Goal: Task Accomplishment & Management: Use online tool/utility

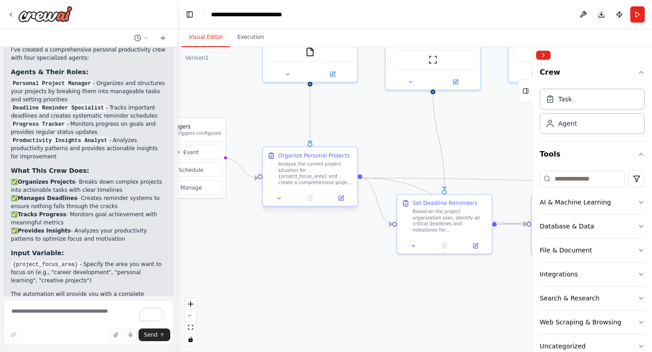
click at [317, 168] on div "Analyze the current project situation for {project_focus_area} and create a com…" at bounding box center [315, 173] width 75 height 24
click at [347, 162] on div "Analyze the current project situation for {project_focus_area} and create a com…" at bounding box center [315, 173] width 75 height 24
click at [437, 229] on div "Based on the project organization plan, identify all critical deadlines and mil…" at bounding box center [450, 219] width 75 height 24
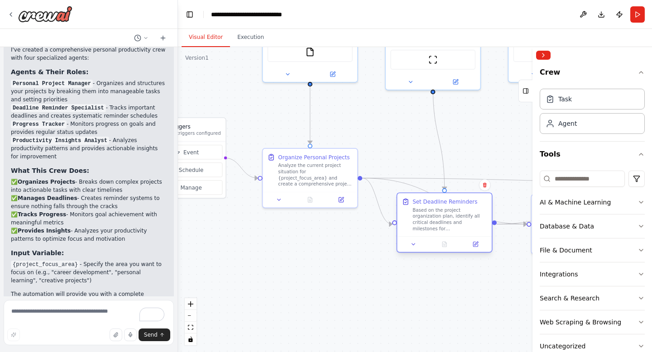
click at [437, 229] on div "Based on the project organization plan, identify all critical deadlines and mil…" at bounding box center [450, 219] width 75 height 24
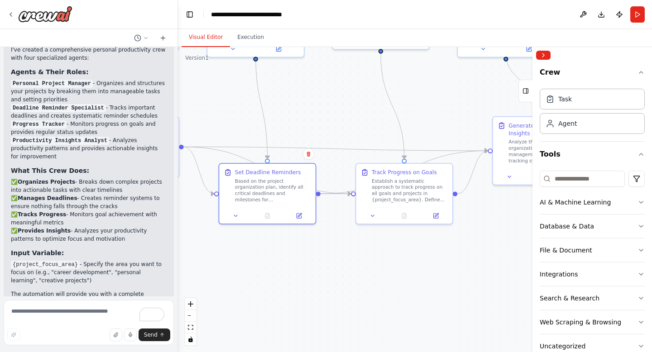
drag, startPoint x: 498, startPoint y: 155, endPoint x: 322, endPoint y: 124, distance: 179.4
click at [322, 124] on div ".deletable-edge-delete-btn { width: 20px; height: 20px; border: 0px solid #ffff…" at bounding box center [415, 199] width 474 height 305
click at [409, 197] on div "Establish a systematic approach to track progress on all goals and projects in …" at bounding box center [409, 189] width 76 height 25
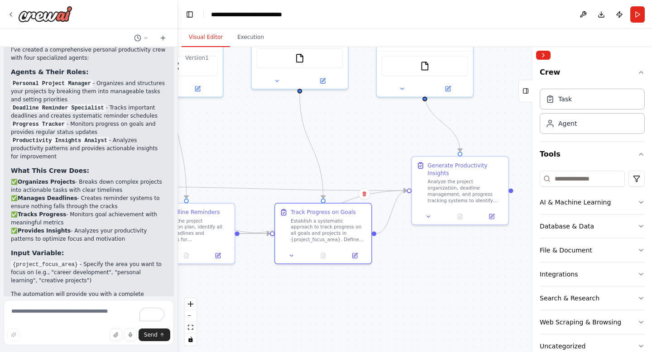
drag, startPoint x: 500, startPoint y: 219, endPoint x: 419, endPoint y: 259, distance: 89.9
click at [419, 259] on div ".deletable-edge-delete-btn { width: 20px; height: 20px; border: 0px solid #ffff…" at bounding box center [415, 199] width 474 height 305
click at [446, 192] on div "Analyze the project organization, deadline management, and progress tracking sy…" at bounding box center [466, 189] width 76 height 25
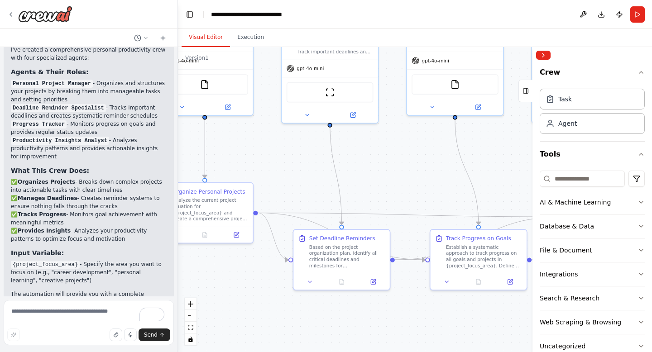
drag, startPoint x: 373, startPoint y: 141, endPoint x: 539, endPoint y: 175, distance: 170.1
click at [539, 175] on div "Create a crew that helps organize your personal projects, sets reminders for im…" at bounding box center [326, 176] width 652 height 352
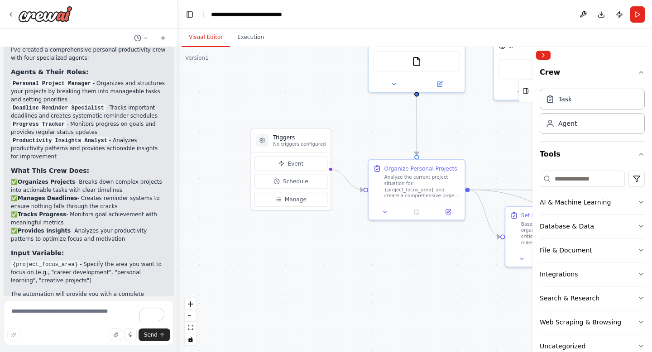
drag, startPoint x: 428, startPoint y: 168, endPoint x: 629, endPoint y: 138, distance: 202.9
click at [629, 138] on div "Create a crew that helps organize your personal projects, sets reminders for im…" at bounding box center [326, 176] width 652 height 352
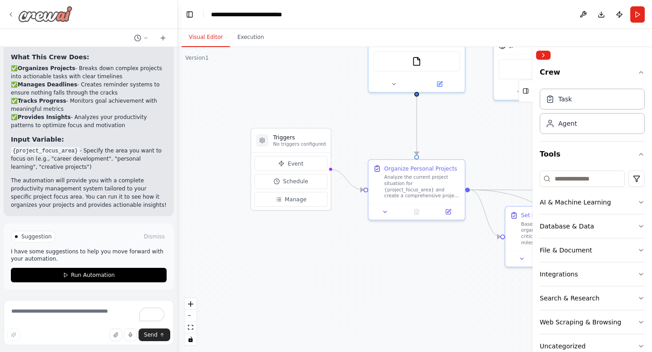
click at [11, 17] on icon at bounding box center [10, 14] width 7 height 7
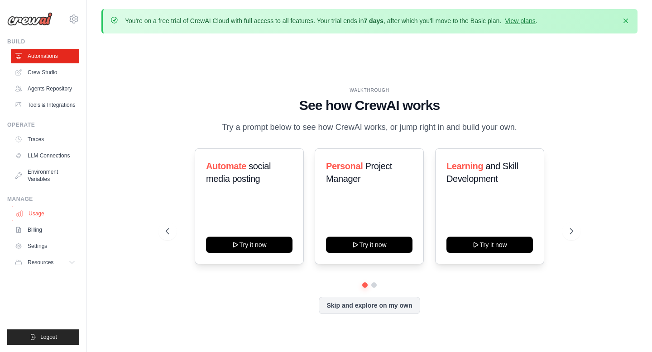
click at [49, 221] on link "Usage" at bounding box center [46, 214] width 68 height 14
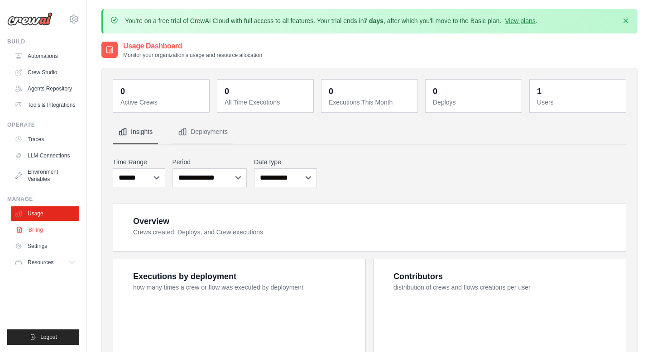
click at [49, 235] on link "Billing" at bounding box center [46, 230] width 68 height 14
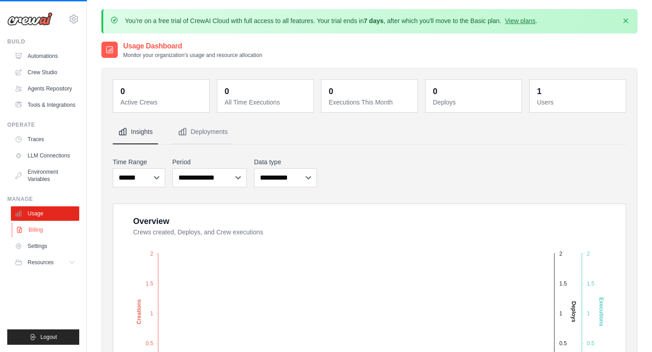
click at [37, 237] on link "Billing" at bounding box center [46, 230] width 68 height 14
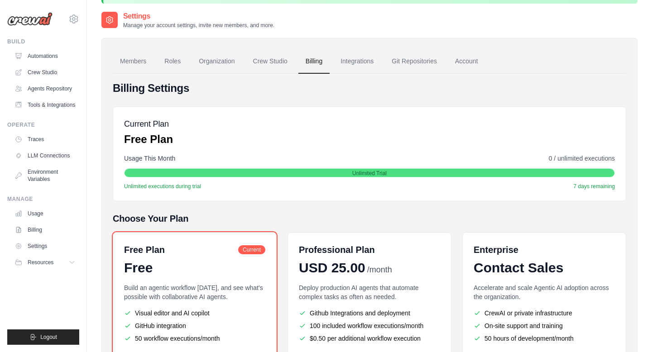
scroll to position [9, 0]
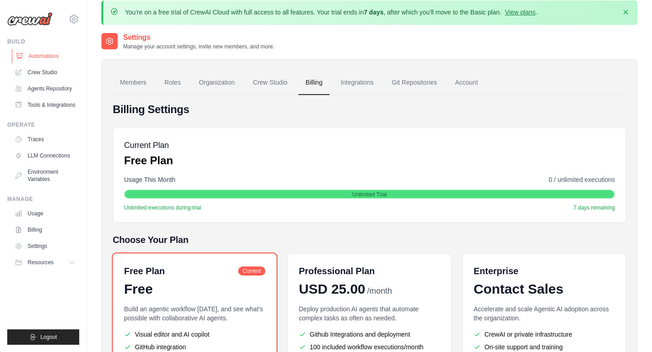
click at [48, 54] on link "Automations" at bounding box center [46, 56] width 68 height 14
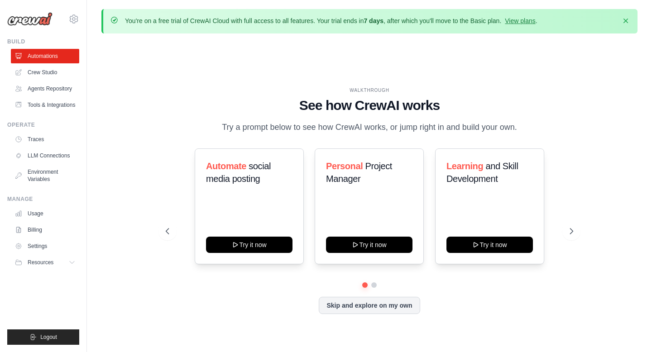
scroll to position [31, 0]
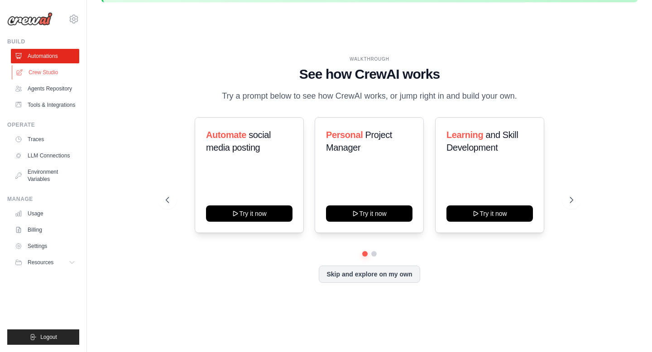
click at [55, 77] on link "Crew Studio" at bounding box center [46, 72] width 68 height 14
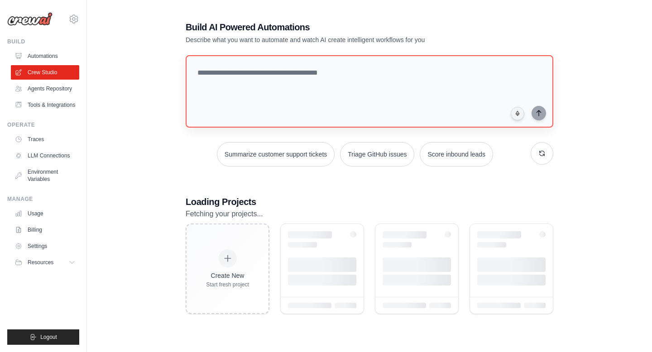
scroll to position [37, 0]
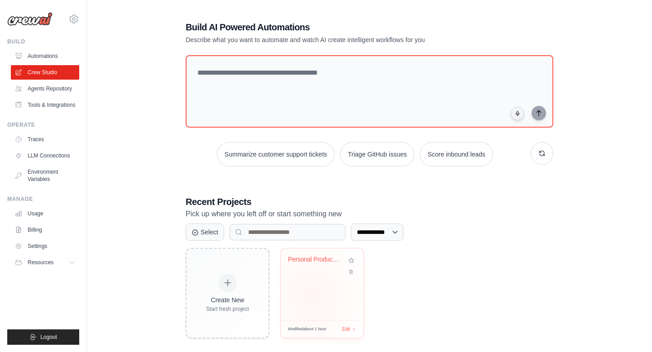
click at [312, 294] on div "Personal Productivity Assistant" at bounding box center [322, 285] width 83 height 72
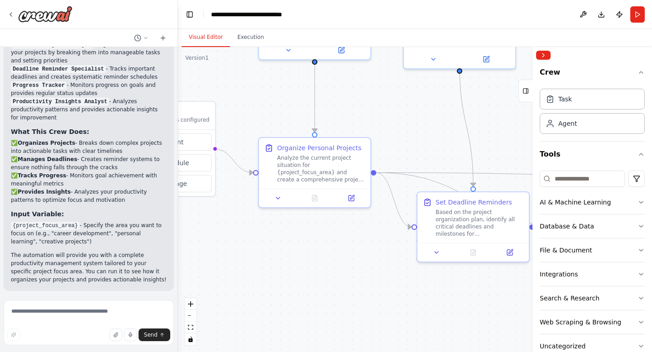
drag, startPoint x: 374, startPoint y: 231, endPoint x: 273, endPoint y: 94, distance: 169.7
click at [273, 94] on div ".deletable-edge-delete-btn { width: 20px; height: 20px; border: 0px solid #ffff…" at bounding box center [415, 199] width 474 height 305
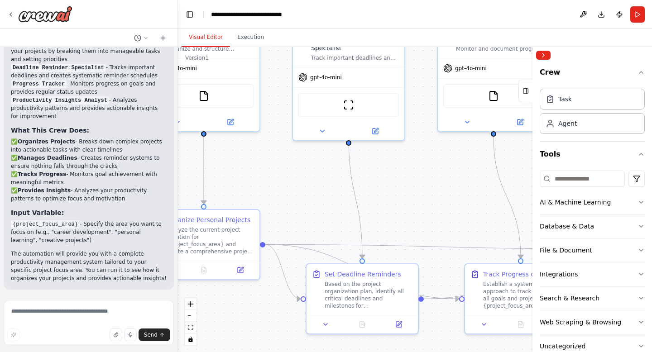
drag, startPoint x: 368, startPoint y: 247, endPoint x: 256, endPoint y: 321, distance: 134.0
click at [256, 321] on div ".deletable-edge-delete-btn { width: 20px; height: 20px; border: 0px solid #ffff…" at bounding box center [415, 199] width 474 height 305
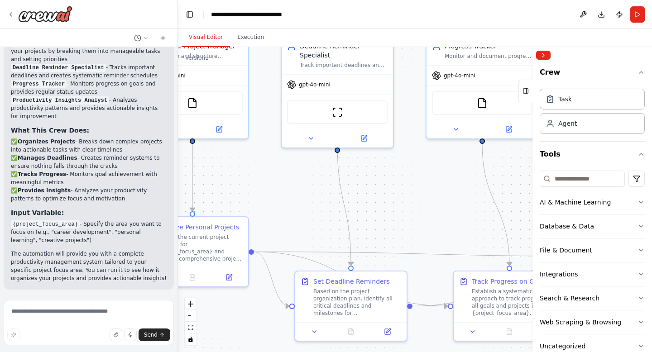
drag, startPoint x: 371, startPoint y: 217, endPoint x: 300, endPoint y: 225, distance: 71.5
click at [300, 225] on div ".deletable-edge-delete-btn { width: 20px; height: 20px; border: 0px solid #ffff…" at bounding box center [415, 199] width 474 height 305
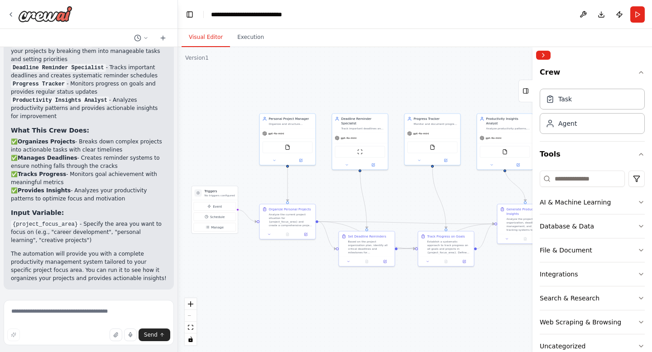
drag, startPoint x: 312, startPoint y: 223, endPoint x: 389, endPoint y: 202, distance: 79.8
click at [389, 202] on div ".deletable-edge-delete-btn { width: 20px; height: 20px; border: 0px solid #ffff…" at bounding box center [415, 199] width 474 height 305
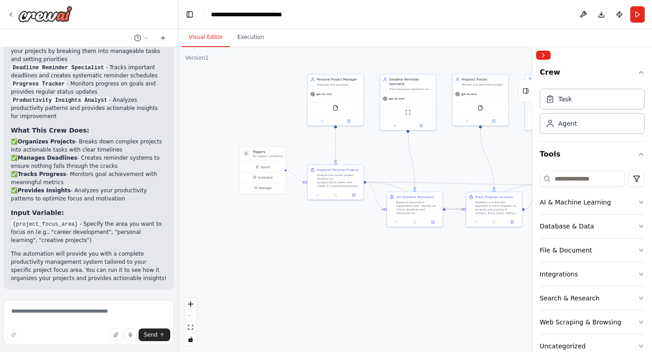
drag, startPoint x: 274, startPoint y: 271, endPoint x: 310, endPoint y: 233, distance: 52.5
click at [310, 233] on div ".deletable-edge-delete-btn { width: 20px; height: 20px; border: 0px solid #ffff…" at bounding box center [415, 199] width 474 height 305
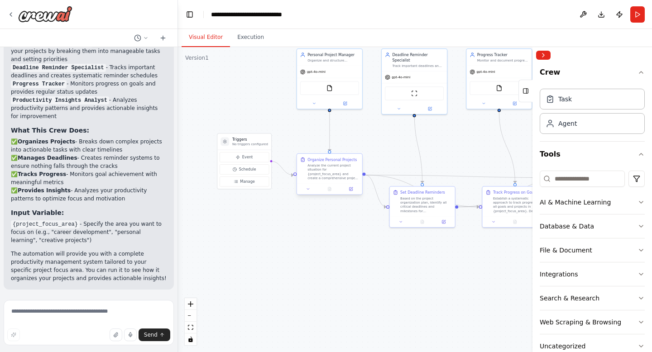
click at [332, 167] on div "Analyze the current project situation for {project_focus_area} and create a com…" at bounding box center [334, 171] width 52 height 17
click at [352, 190] on icon at bounding box center [351, 188] width 3 height 3
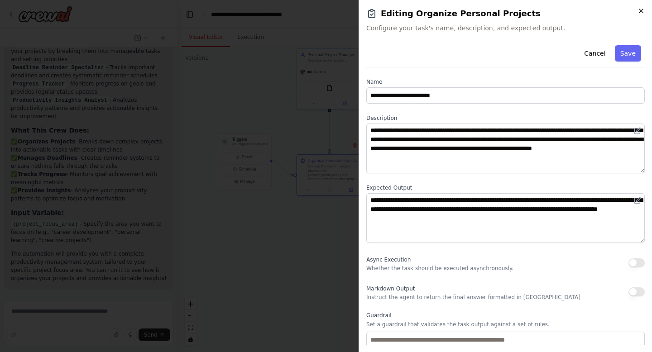
click at [640, 11] on icon "button" at bounding box center [641, 11] width 4 height 4
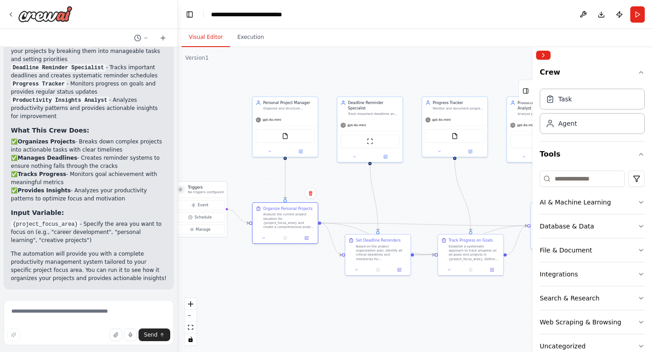
drag, startPoint x: 397, startPoint y: 140, endPoint x: 353, endPoint y: 188, distance: 65.4
click at [353, 188] on div ".deletable-edge-delete-btn { width: 20px; height: 20px; border: 0px solid #ffff…" at bounding box center [415, 199] width 474 height 305
click at [284, 138] on div "FileReadTool" at bounding box center [285, 135] width 59 height 14
click at [296, 113] on div "gpt-4o-mini" at bounding box center [285, 119] width 65 height 12
click at [302, 151] on icon at bounding box center [300, 150] width 3 height 3
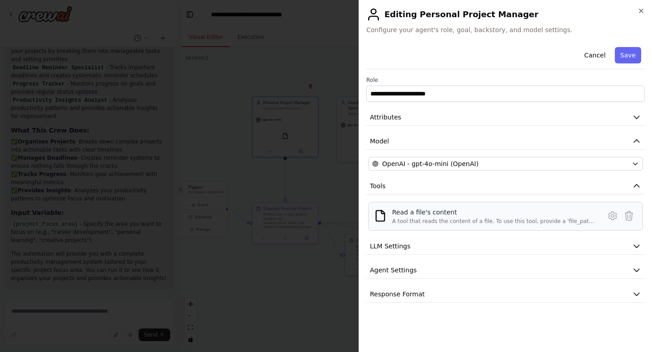
click at [412, 220] on div "A tool that reads the content of a file. To use this tool, provide a 'file_path…" at bounding box center [493, 221] width 203 height 7
click at [376, 218] on img at bounding box center [380, 216] width 13 height 13
click at [612, 216] on icon at bounding box center [612, 216] width 3 height 3
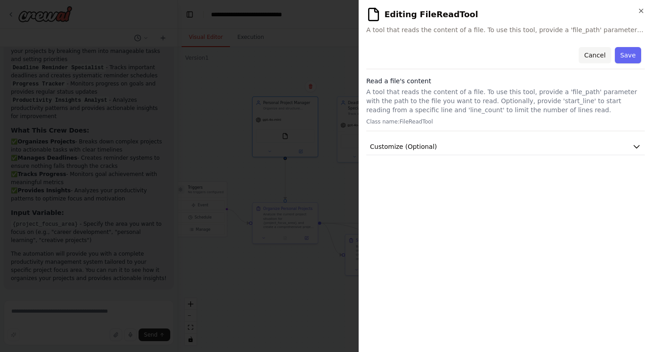
click at [605, 49] on button "Cancel" at bounding box center [595, 55] width 32 height 16
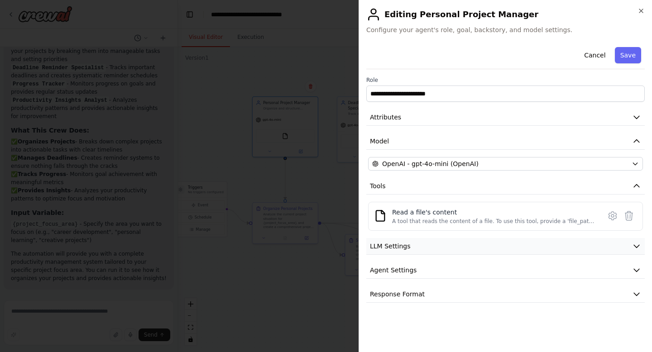
click at [574, 242] on button "LLM Settings" at bounding box center [505, 246] width 279 height 17
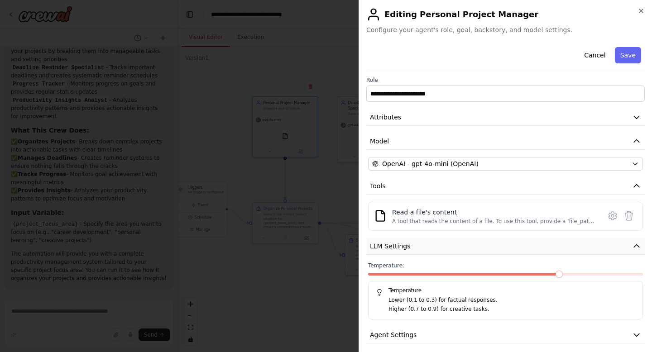
click at [575, 247] on button "LLM Settings" at bounding box center [505, 246] width 279 height 17
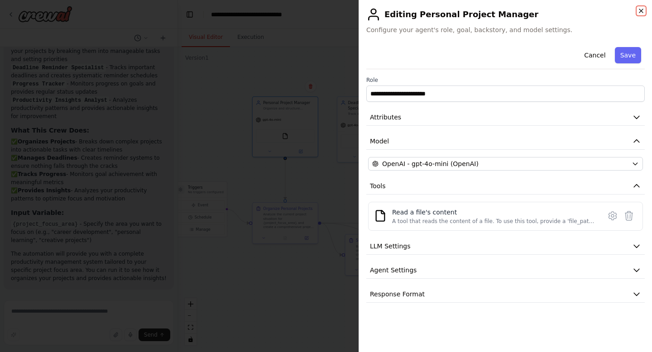
click at [638, 10] on icon "button" at bounding box center [641, 10] width 7 height 7
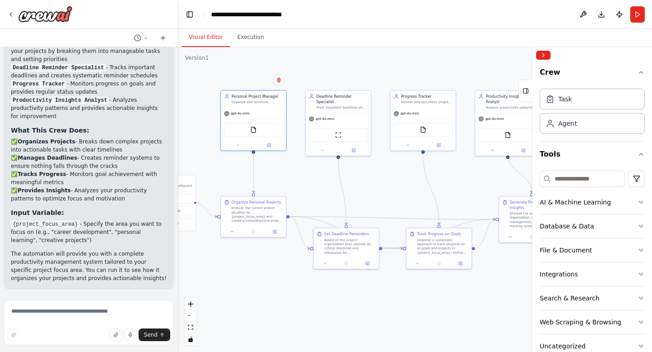
drag, startPoint x: 480, startPoint y: 179, endPoint x: 448, endPoint y: 173, distance: 32.3
click at [448, 173] on div ".deletable-edge-delete-btn { width: 20px; height: 20px; border: 0px solid #ffff…" at bounding box center [415, 199] width 474 height 305
click at [639, 221] on button "Database & Data" at bounding box center [592, 227] width 105 height 24
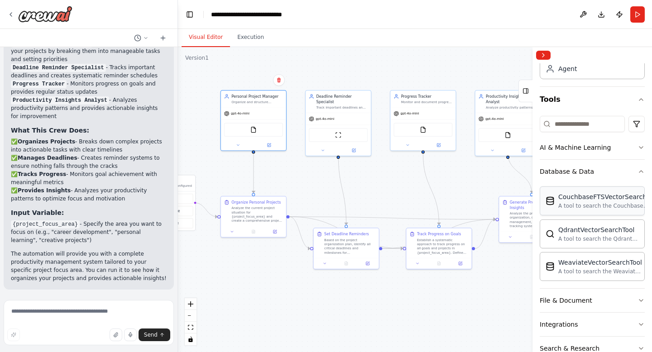
scroll to position [61, 0]
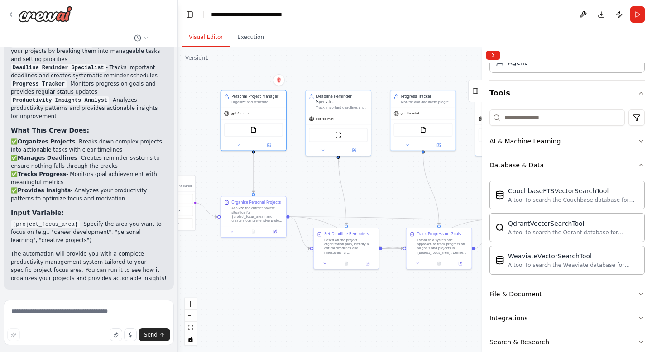
drag, startPoint x: 533, startPoint y: 159, endPoint x: 482, endPoint y: 169, distance: 52.2
click at [482, 169] on div at bounding box center [484, 199] width 4 height 305
click at [550, 256] on div "WeaviateVectorSearchTool" at bounding box center [573, 255] width 131 height 9
click at [523, 256] on div "WeaviateVectorSearchTool" at bounding box center [573, 255] width 131 height 9
click at [532, 200] on div "A tool to search the Couchbase database for relevant information on internal do…" at bounding box center [573, 199] width 131 height 7
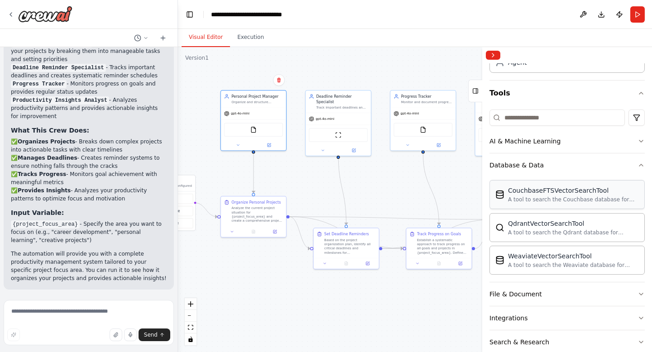
click at [532, 200] on div "A tool to search the Couchbase database for relevant information on internal do…" at bounding box center [573, 199] width 131 height 7
click at [541, 262] on div "A tool to search the Weaviate database for relevant information on internal doc…" at bounding box center [573, 264] width 131 height 7
click at [258, 133] on div "FileReadTool WeaviateVectorSearchTool" at bounding box center [253, 129] width 59 height 14
click at [270, 144] on icon at bounding box center [269, 144] width 3 height 3
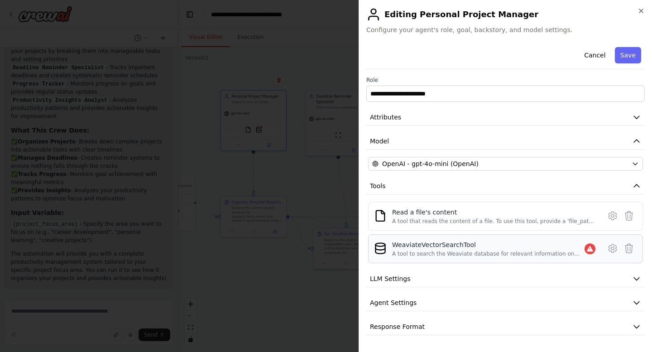
click at [425, 245] on div "WeaviateVectorSearchTool" at bounding box center [488, 244] width 192 height 9
click at [512, 250] on div "A tool to search the Weaviate database for relevant information on internal doc…" at bounding box center [488, 253] width 192 height 7
click at [612, 247] on icon at bounding box center [612, 248] width 3 height 3
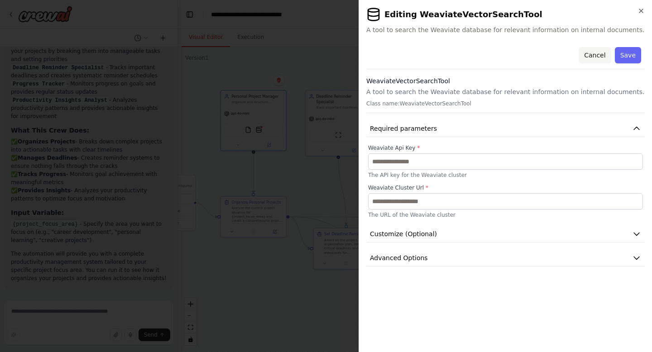
click at [599, 54] on button "Cancel" at bounding box center [595, 55] width 32 height 16
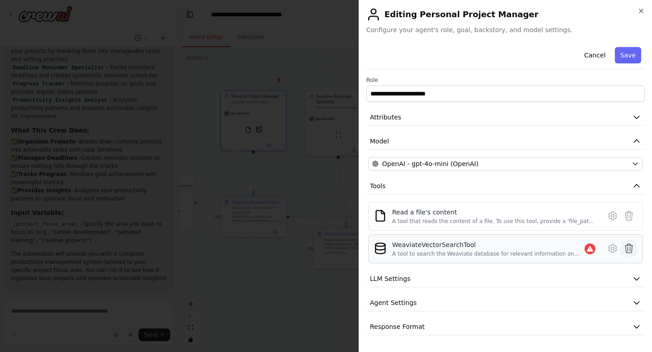
click at [626, 247] on icon at bounding box center [629, 248] width 8 height 9
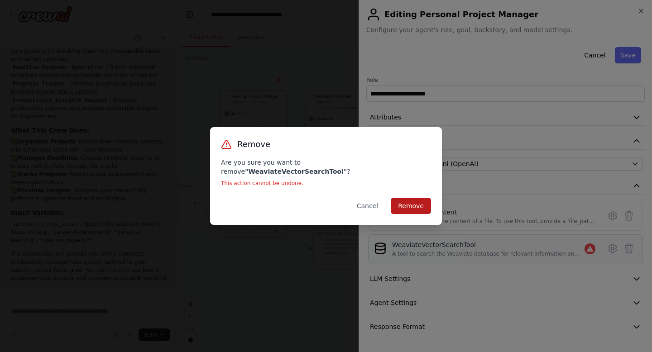
click at [419, 202] on button "Remove" at bounding box center [411, 206] width 40 height 16
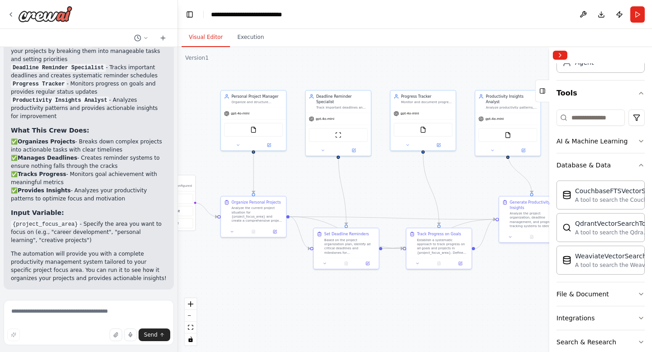
drag, startPoint x: 482, startPoint y: 176, endPoint x: 549, endPoint y: 176, distance: 67.5
click at [549, 176] on div at bounding box center [551, 199] width 4 height 305
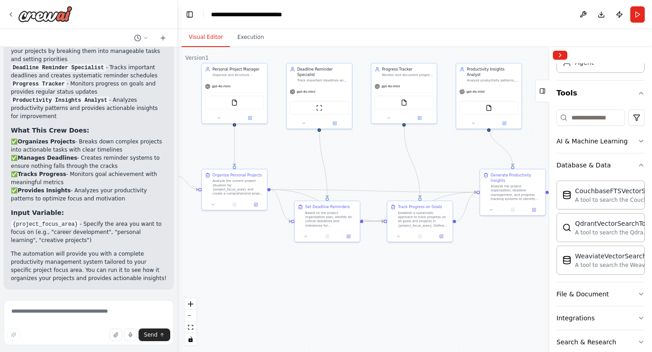
drag, startPoint x: 352, startPoint y: 309, endPoint x: 335, endPoint y: 282, distance: 31.5
click at [334, 282] on div ".deletable-edge-delete-btn { width: 20px; height: 20px; border: 0px solid #ffff…" at bounding box center [415, 199] width 474 height 305
click at [559, 56] on button "Collapse right sidebar" at bounding box center [560, 55] width 14 height 9
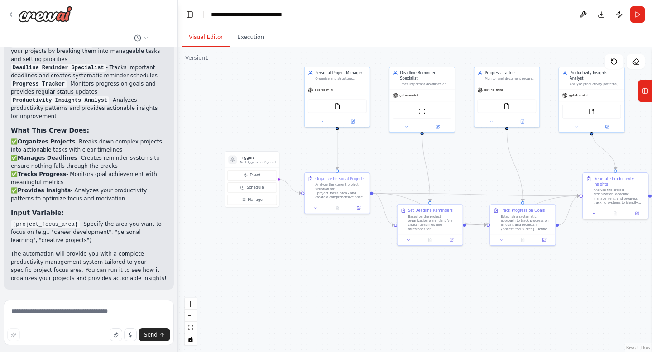
drag, startPoint x: 330, startPoint y: 282, endPoint x: 432, endPoint y: 285, distance: 101.9
click at [432, 285] on div ".deletable-edge-delete-btn { width: 20px; height: 20px; border: 0px solid #ffff…" at bounding box center [415, 199] width 474 height 305
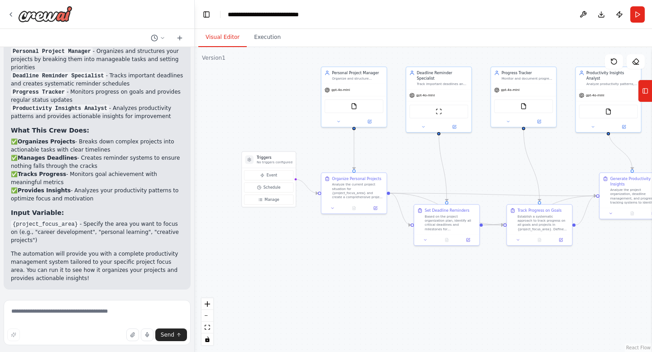
drag, startPoint x: 176, startPoint y: 253, endPoint x: 195, endPoint y: 253, distance: 19.0
click at [195, 253] on div "Create a crew that helps organize your personal projects, sets reminders for im…" at bounding box center [326, 176] width 652 height 352
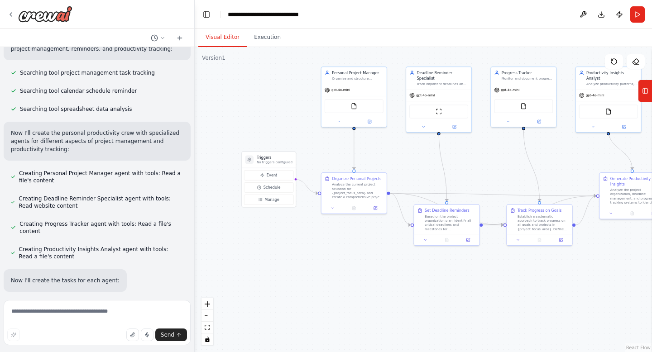
scroll to position [0, 0]
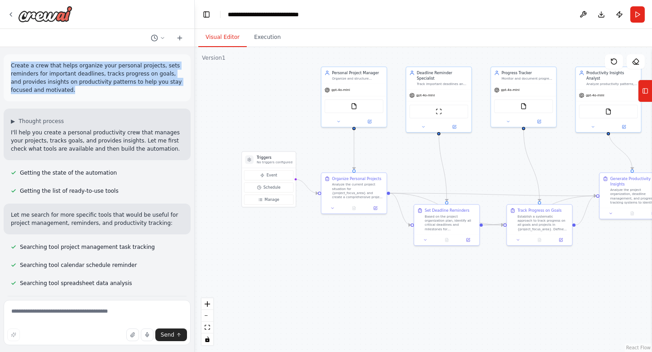
drag, startPoint x: 11, startPoint y: 67, endPoint x: 53, endPoint y: 88, distance: 47.2
click at [53, 88] on p "Create a crew that helps organize your personal projects, sets reminders for im…" at bounding box center [97, 78] width 173 height 33
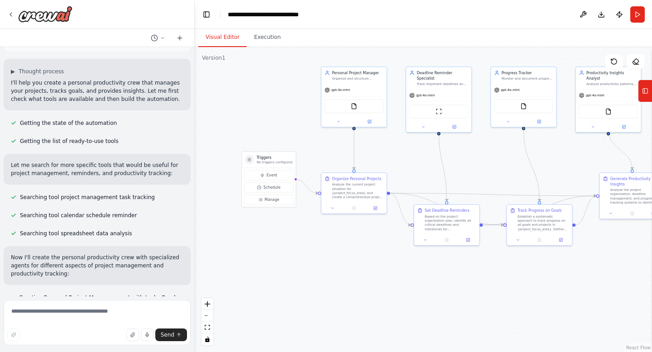
scroll to position [53, 0]
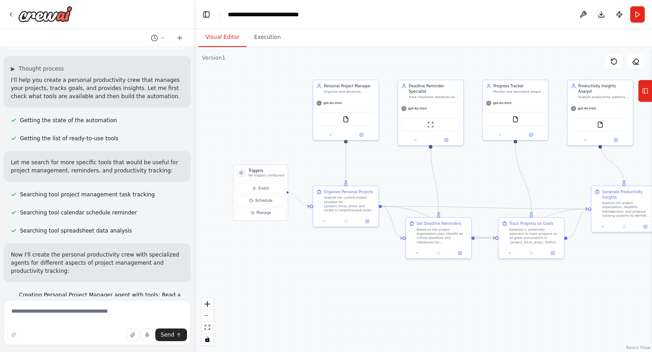
drag, startPoint x: 288, startPoint y: 138, endPoint x: 274, endPoint y: 149, distance: 17.7
click at [275, 150] on div ".deletable-edge-delete-btn { width: 20px; height: 20px; border: 0px solid #ffff…" at bounding box center [423, 199] width 457 height 305
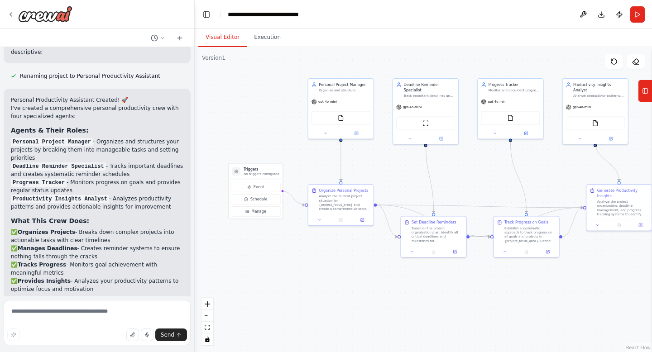
scroll to position [660, 0]
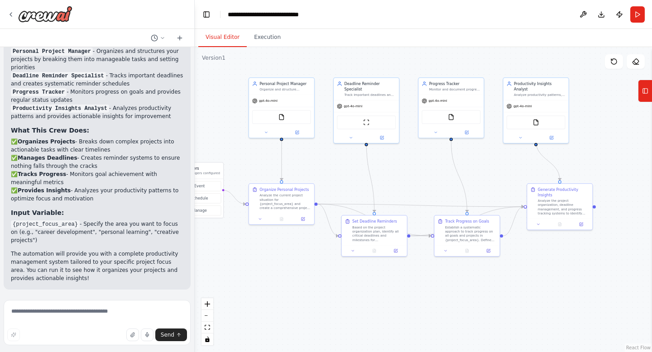
drag, startPoint x: 304, startPoint y: 162, endPoint x: 295, endPoint y: 148, distance: 16.1
click at [295, 148] on div ".deletable-edge-delete-btn { width: 20px; height: 20px; border: 0px solid #ffff…" at bounding box center [423, 199] width 457 height 305
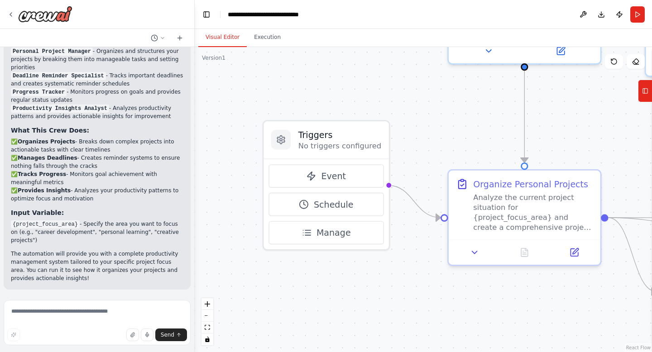
drag, startPoint x: 295, startPoint y: 147, endPoint x: 437, endPoint y: 115, distance: 145.9
click at [437, 115] on div ".deletable-edge-delete-btn { width: 20px; height: 20px; border: 0px solid #ffff…" at bounding box center [423, 199] width 457 height 305
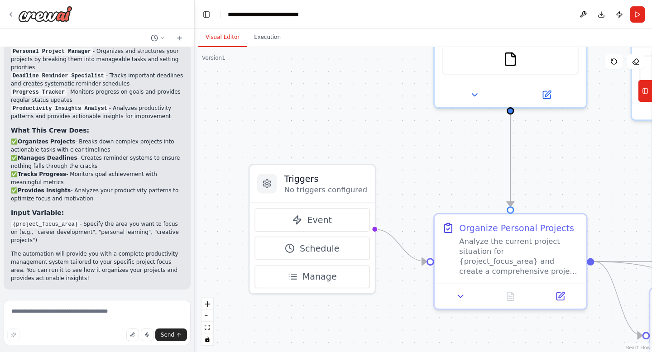
drag, startPoint x: 420, startPoint y: 79, endPoint x: 407, endPoint y: 123, distance: 45.9
click at [407, 123] on div ".deletable-edge-delete-btn { width: 20px; height: 20px; border: 0px solid #ffff…" at bounding box center [423, 199] width 457 height 305
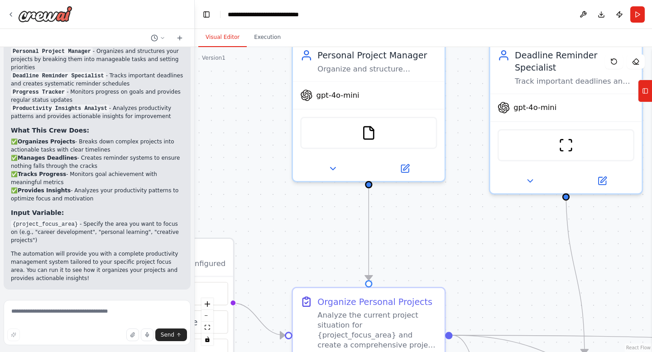
drag, startPoint x: 416, startPoint y: 193, endPoint x: 310, endPoint y: 228, distance: 111.1
click at [310, 228] on div ".deletable-edge-delete-btn { width: 20px; height: 20px; border: 0px solid #ffff…" at bounding box center [423, 199] width 457 height 305
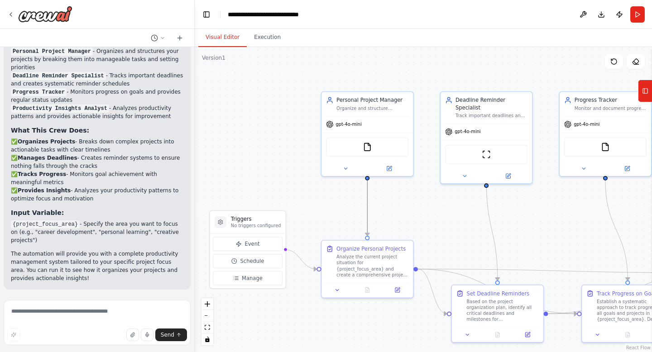
drag, startPoint x: 366, startPoint y: 204, endPoint x: 318, endPoint y: 229, distance: 54.1
click at [318, 229] on div ".deletable-edge-delete-btn { width: 20px; height: 20px; border: 0px solid #ffff…" at bounding box center [423, 199] width 457 height 305
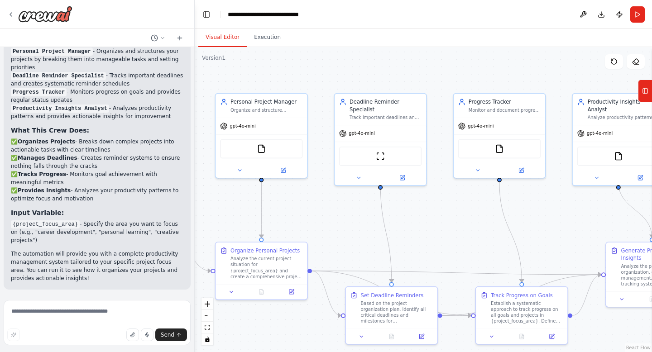
drag, startPoint x: 401, startPoint y: 190, endPoint x: 295, endPoint y: 192, distance: 106.0
click at [295, 192] on div ".deletable-edge-delete-btn { width: 20px; height: 20px; border: 0px solid #ffff…" at bounding box center [423, 199] width 457 height 305
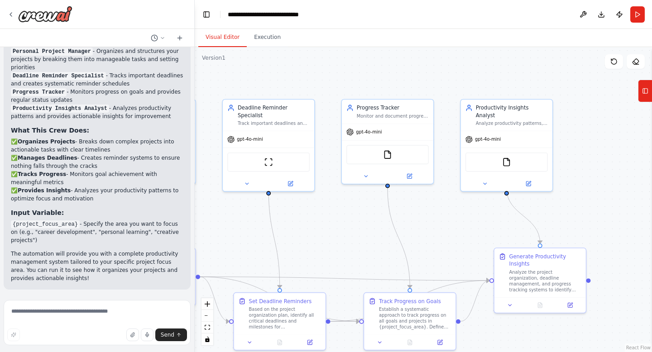
drag, startPoint x: 426, startPoint y: 223, endPoint x: 314, endPoint y: 229, distance: 111.6
click at [313, 229] on div ".deletable-edge-delete-btn { width: 20px; height: 20px; border: 0px solid #ffff…" at bounding box center [423, 199] width 457 height 305
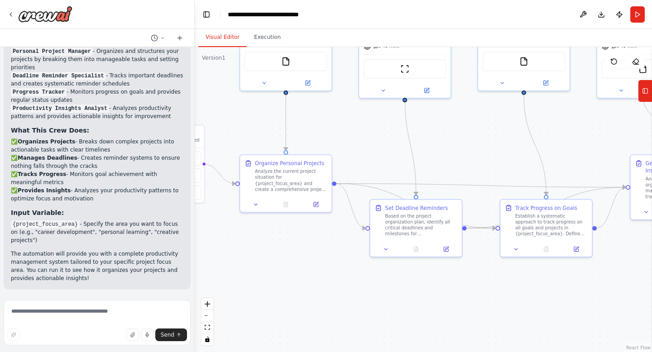
drag, startPoint x: 422, startPoint y: 221, endPoint x: 558, endPoint y: 128, distance: 165.6
click at [558, 128] on div ".deletable-edge-delete-btn { width: 20px; height: 20px; border: 0px solid #ffff…" at bounding box center [423, 199] width 457 height 305
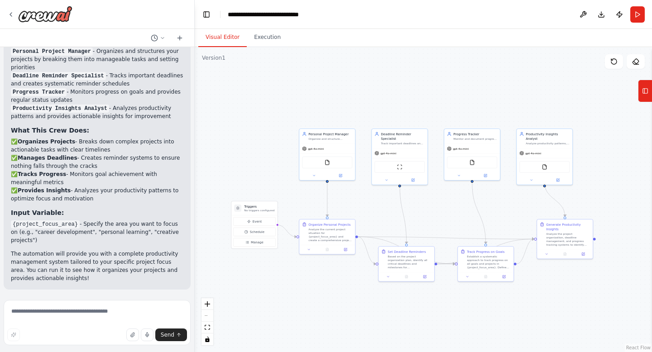
drag, startPoint x: 558, startPoint y: 128, endPoint x: 493, endPoint y: 203, distance: 99.5
click at [493, 203] on div ".deletable-edge-delete-btn { width: 20px; height: 20px; border: 0px solid #ffff…" at bounding box center [423, 199] width 457 height 305
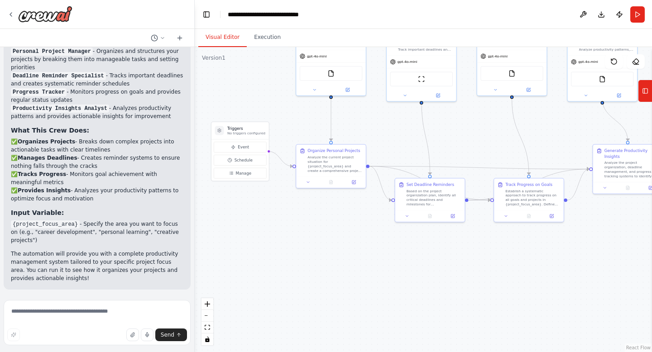
drag, startPoint x: 438, startPoint y: 216, endPoint x: 497, endPoint y: 137, distance: 99.1
click at [498, 136] on div ".deletable-edge-delete-btn { width: 20px; height: 20px; border: 0px solid #ffff…" at bounding box center [423, 199] width 457 height 305
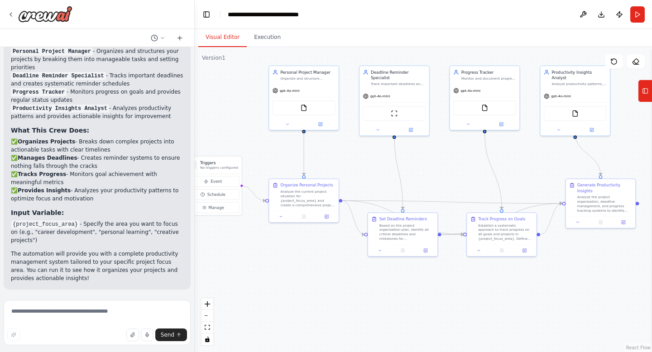
drag, startPoint x: 497, startPoint y: 137, endPoint x: 472, endPoint y: 168, distance: 40.2
click at [472, 168] on div ".deletable-edge-delete-btn { width: 20px; height: 20px; border: 0px solid #ffff…" at bounding box center [423, 199] width 457 height 305
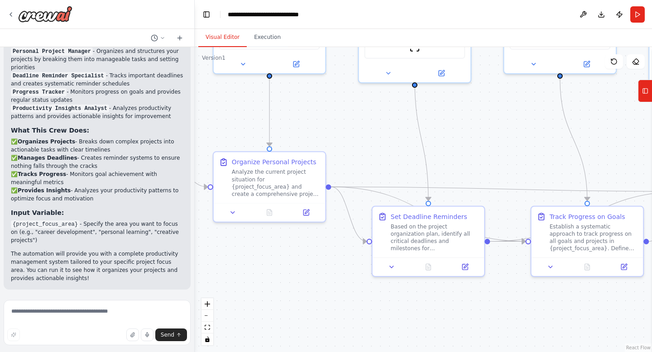
drag, startPoint x: 293, startPoint y: 160, endPoint x: 337, endPoint y: 136, distance: 50.1
click at [337, 136] on div ".deletable-edge-delete-btn { width: 20px; height: 20px; border: 0px solid #ffff…" at bounding box center [423, 199] width 457 height 305
click at [291, 174] on div "Analyze the current project situation for {project_focus_area} and create a com…" at bounding box center [276, 181] width 88 height 29
click at [306, 210] on icon at bounding box center [307, 210] width 4 height 4
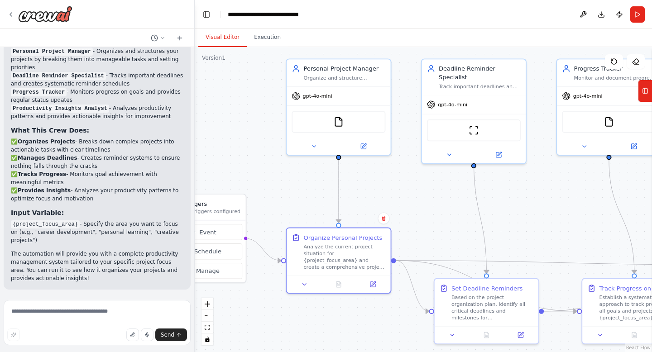
drag, startPoint x: 301, startPoint y: 101, endPoint x: 367, endPoint y: 181, distance: 103.9
click at [367, 181] on div ".deletable-edge-delete-btn { width: 20px; height: 20px; border: 0px solid #ffff…" at bounding box center [423, 199] width 457 height 305
click at [350, 250] on div "Analyze the current project situation for {project_focus_area} and create a com…" at bounding box center [344, 255] width 82 height 27
click at [367, 282] on button at bounding box center [372, 283] width 29 height 10
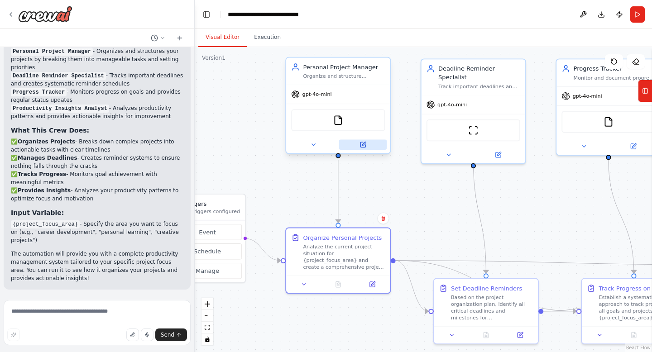
click at [363, 143] on icon at bounding box center [362, 144] width 5 height 5
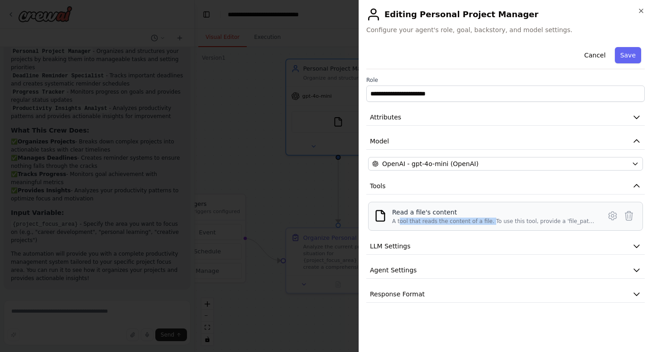
drag, startPoint x: 399, startPoint y: 225, endPoint x: 490, endPoint y: 224, distance: 90.6
click at [490, 224] on div "A tool that reads the content of a file. To use this tool, provide a 'file_path…" at bounding box center [493, 221] width 203 height 7
click at [448, 188] on button "Tools" at bounding box center [505, 186] width 279 height 17
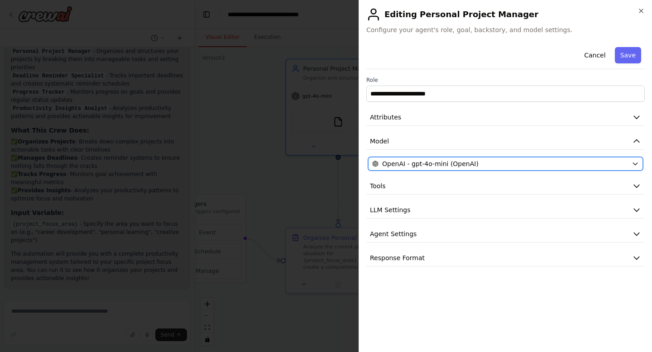
click at [447, 159] on span "OpenAI - gpt-4o-mini (OpenAI)" at bounding box center [430, 163] width 96 height 9
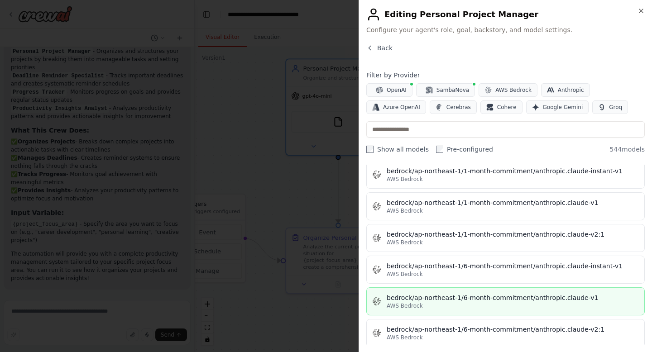
scroll to position [1555, 0]
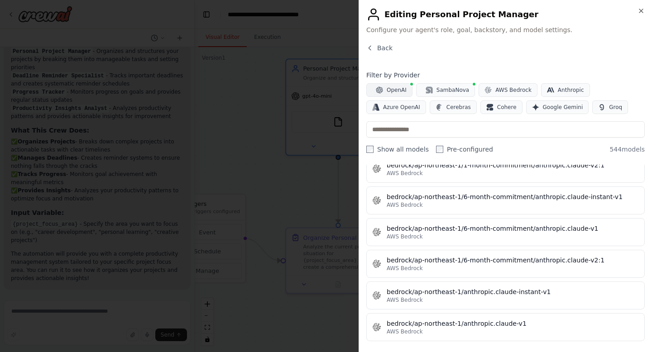
click at [396, 85] on button "OpenAI" at bounding box center [389, 90] width 46 height 14
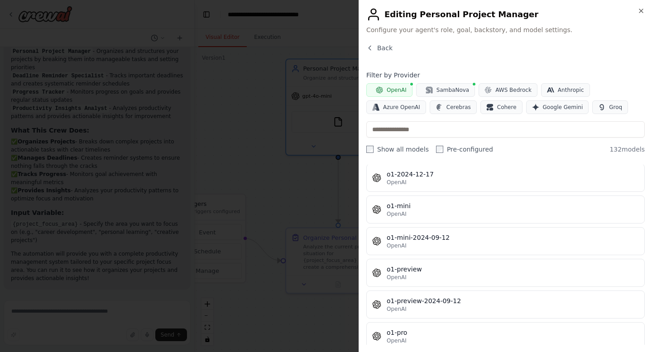
scroll to position [3014, 0]
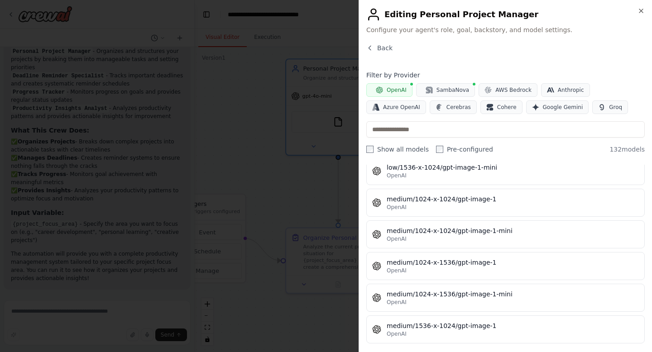
click at [399, 87] on span "OpenAI" at bounding box center [397, 90] width 20 height 7
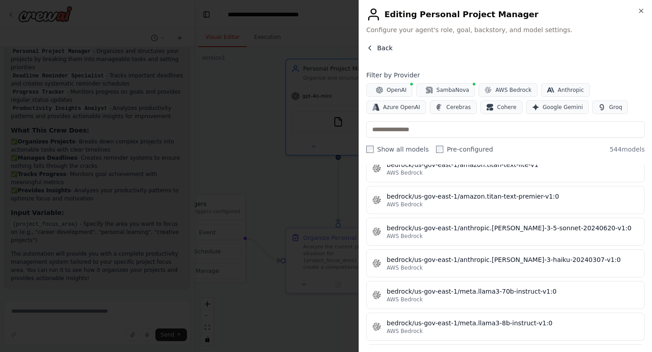
click at [380, 49] on span "Back" at bounding box center [384, 47] width 15 height 9
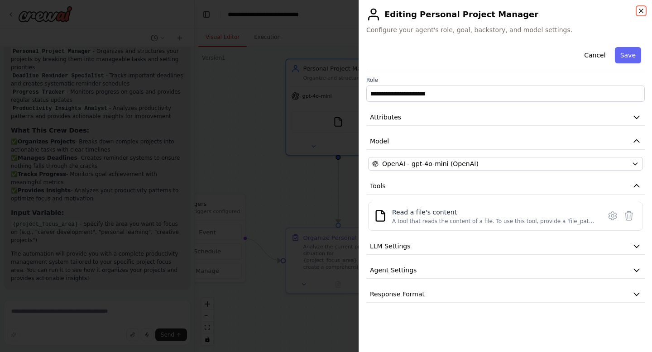
click at [641, 10] on icon "button" at bounding box center [641, 11] width 4 height 4
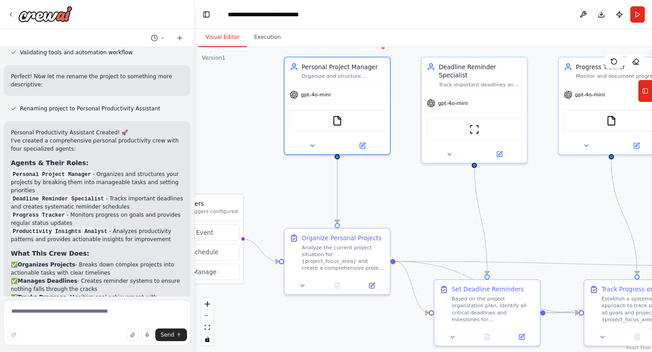
scroll to position [540, 0]
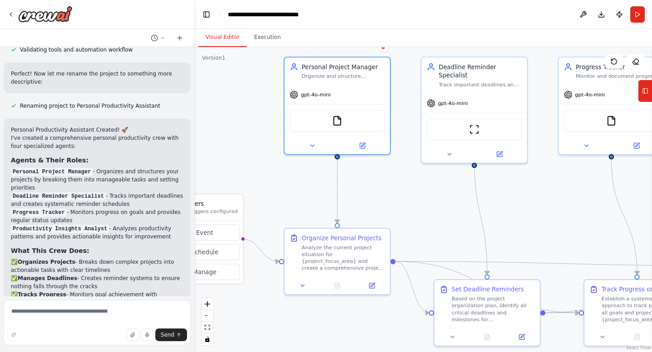
drag, startPoint x: 98, startPoint y: 171, endPoint x: 113, endPoint y: 185, distance: 20.2
click at [113, 185] on p "Personal Project Manager - Organizes and structures your projects by breaking t…" at bounding box center [97, 180] width 173 height 24
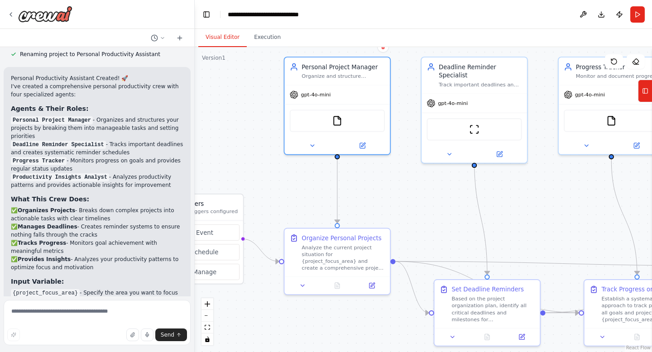
scroll to position [660, 0]
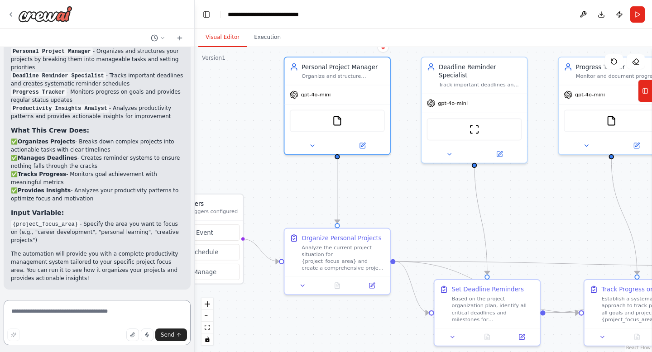
click at [105, 310] on textarea at bounding box center [97, 322] width 187 height 45
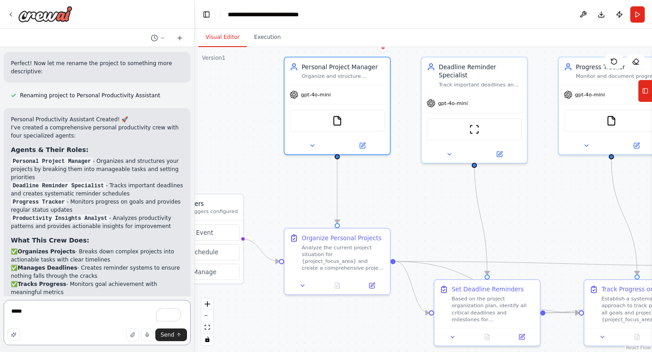
scroll to position [543, 0]
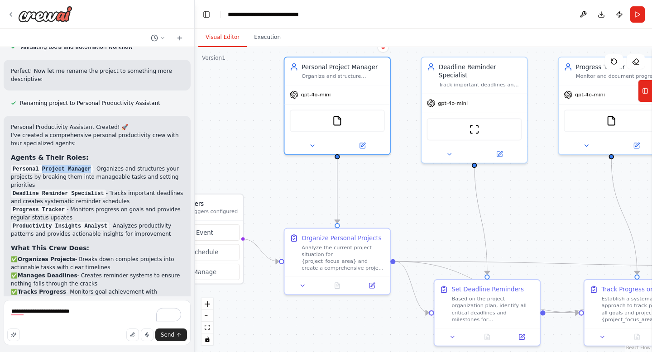
drag, startPoint x: 42, startPoint y: 170, endPoint x: 90, endPoint y: 170, distance: 48.0
click at [90, 170] on code "Personal Project Manager" at bounding box center [52, 169] width 82 height 8
click at [13, 170] on code "Personal Project Manager" at bounding box center [52, 169] width 82 height 8
drag, startPoint x: 13, startPoint y: 170, endPoint x: 91, endPoint y: 167, distance: 78.0
click at [91, 167] on code "Personal Project Manager" at bounding box center [52, 169] width 82 height 8
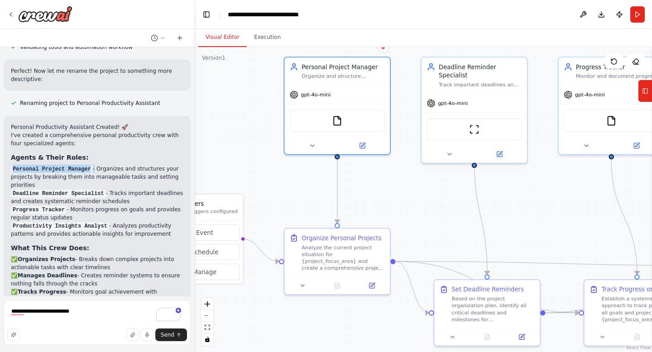
click at [91, 167] on code "Personal Project Manager" at bounding box center [52, 169] width 82 height 8
drag, startPoint x: 41, startPoint y: 170, endPoint x: 90, endPoint y: 170, distance: 49.4
click at [90, 170] on code "Personal Project Manager" at bounding box center [52, 169] width 82 height 8
copy code "Project Manager"
click at [91, 313] on textarea "**********" at bounding box center [97, 322] width 187 height 45
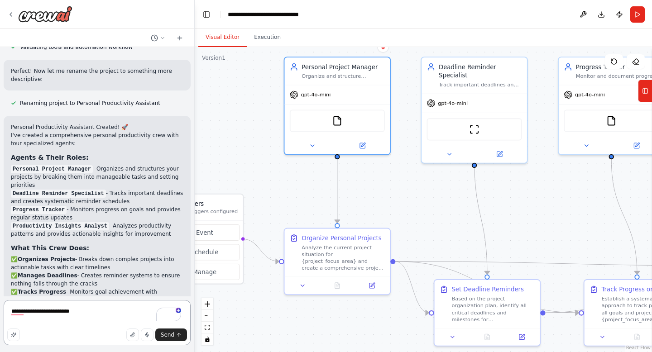
paste textarea "**********"
type textarea "**********"
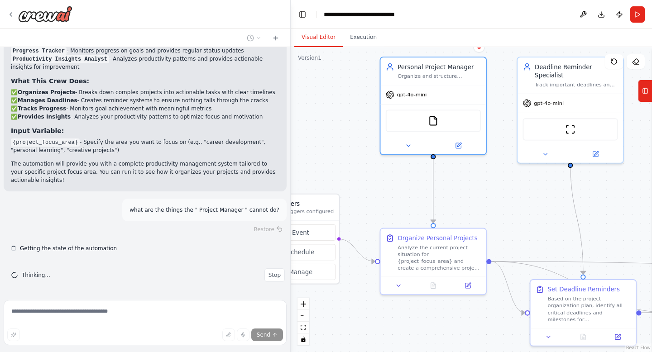
scroll to position [615, 0]
drag, startPoint x: 194, startPoint y: 144, endPoint x: 291, endPoint y: 120, distance: 99.6
click at [291, 120] on div "Create a crew that helps organize your personal projects, sets reminders for im…" at bounding box center [326, 176] width 652 height 352
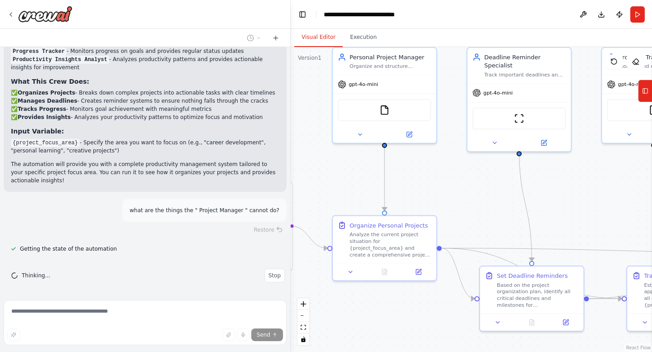
drag, startPoint x: 387, startPoint y: 188, endPoint x: 340, endPoint y: 177, distance: 48.9
click at [340, 177] on div ".deletable-edge-delete-btn { width: 20px; height: 20px; border: 0px solid #ffff…" at bounding box center [471, 199] width 361 height 305
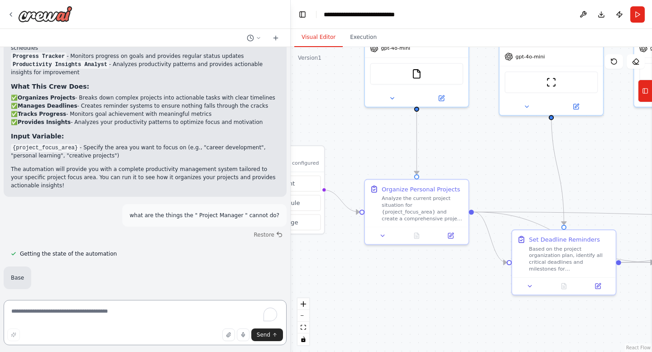
scroll to position [610, 0]
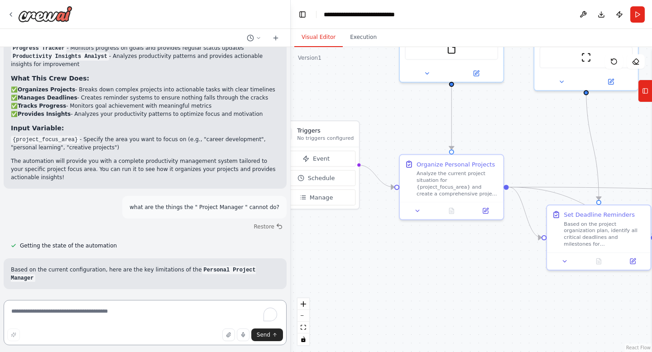
drag, startPoint x: 415, startPoint y: 193, endPoint x: 482, endPoint y: 132, distance: 91.1
click at [482, 132] on div ".deletable-edge-delete-btn { width: 20px; height: 20px; border: 0px solid #ffff…" at bounding box center [471, 199] width 361 height 305
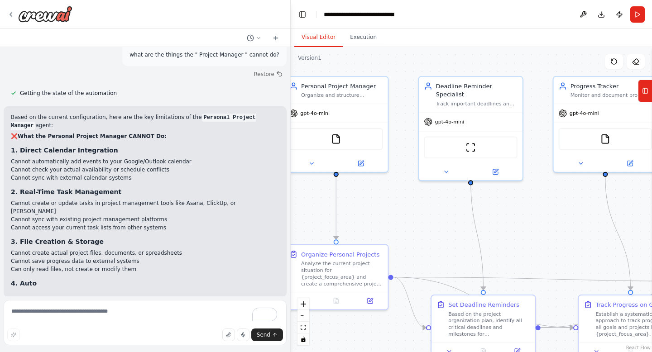
drag, startPoint x: 487, startPoint y: 108, endPoint x: 414, endPoint y: 183, distance: 104.4
click at [414, 183] on div ".deletable-edge-delete-btn { width: 20px; height: 20px; border: 0px solid #ffff…" at bounding box center [471, 199] width 361 height 305
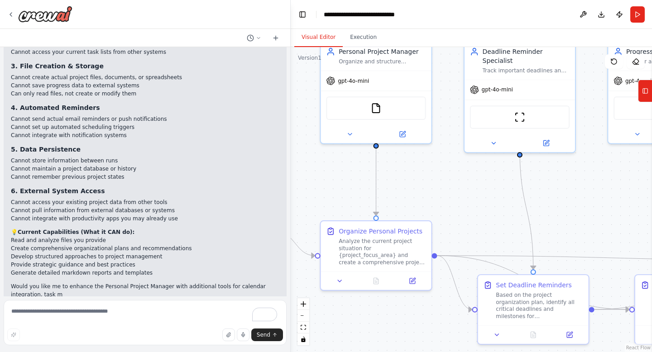
scroll to position [955, 0]
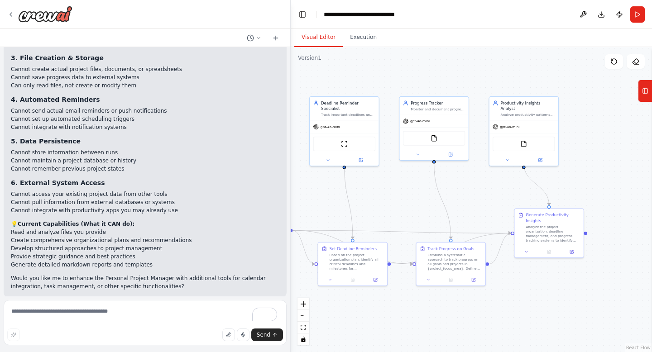
drag, startPoint x: 514, startPoint y: 180, endPoint x: 373, endPoint y: 191, distance: 141.2
click at [373, 191] on div ".deletable-edge-delete-btn { width: 20px; height: 20px; border: 0px solid #ffff…" at bounding box center [471, 199] width 361 height 305
click at [148, 306] on textarea "To enrich screen reader interactions, please activate Accessibility in Grammarl…" at bounding box center [145, 322] width 283 height 45
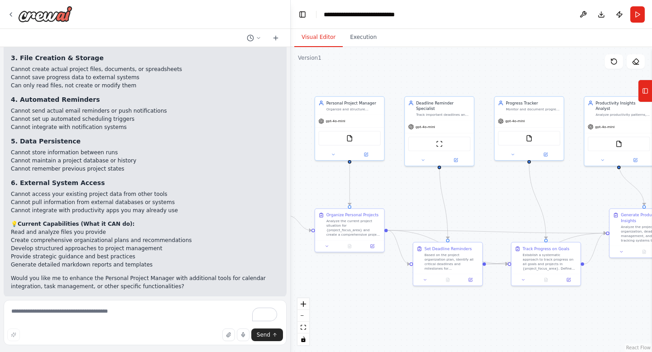
drag, startPoint x: 365, startPoint y: 208, endPoint x: 460, endPoint y: 208, distance: 95.1
click at [460, 208] on div ".deletable-edge-delete-btn { width: 20px; height: 20px; border: 0px solid #ffff…" at bounding box center [471, 199] width 361 height 305
click at [178, 314] on textarea "To enrich screen reader interactions, please activate Accessibility in Grammarl…" at bounding box center [145, 322] width 283 height 45
click at [105, 317] on textarea "**********" at bounding box center [145, 322] width 283 height 45
click at [106, 314] on textarea "**********" at bounding box center [145, 322] width 283 height 45
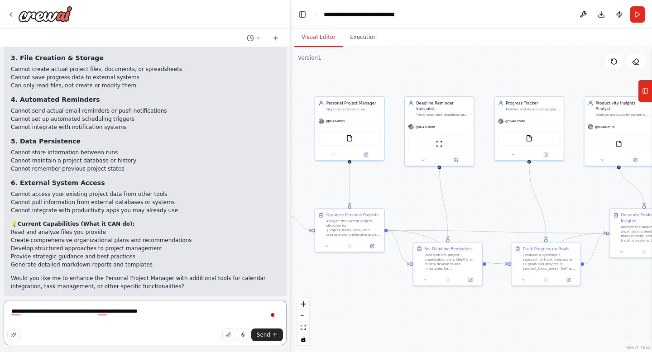
click at [162, 313] on textarea "**********" at bounding box center [145, 322] width 283 height 45
click at [179, 318] on textarea "**********" at bounding box center [145, 322] width 283 height 45
click at [156, 315] on textarea "**********" at bounding box center [145, 322] width 283 height 45
click at [221, 313] on textarea "**********" at bounding box center [145, 322] width 283 height 45
click at [152, 314] on textarea "**********" at bounding box center [145, 322] width 283 height 45
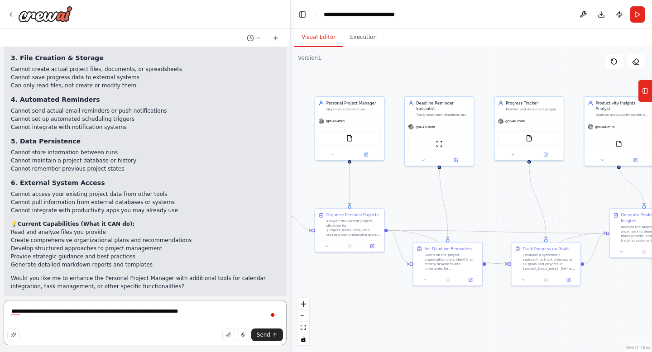
click at [229, 314] on textarea "**********" at bounding box center [145, 322] width 283 height 45
type textarea "**********"
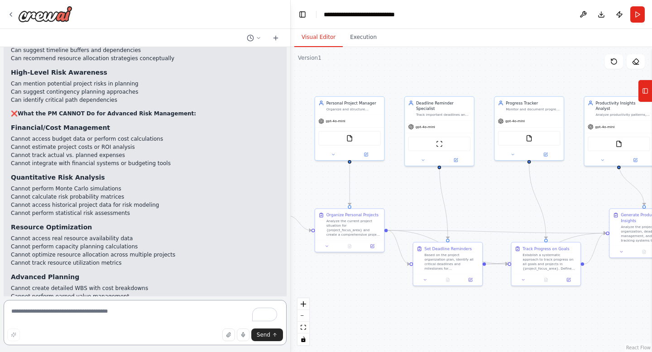
scroll to position [1312, 0]
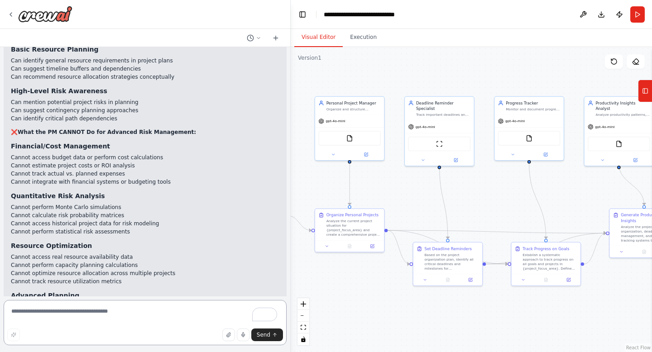
click at [89, 308] on textarea "To enrich screen reader interactions, please activate Accessibility in Grammarl…" at bounding box center [145, 322] width 283 height 45
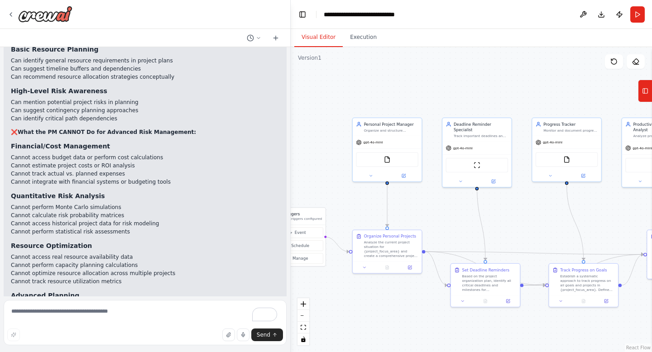
drag, startPoint x: 379, startPoint y: 194, endPoint x: 421, endPoint y: 215, distance: 47.2
click at [421, 215] on div ".deletable-edge-delete-btn { width: 20px; height: 20px; border: 0px solid #ffff…" at bounding box center [471, 199] width 361 height 305
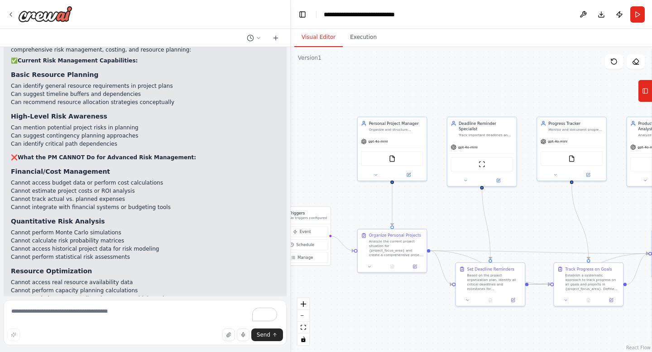
scroll to position [1287, 0]
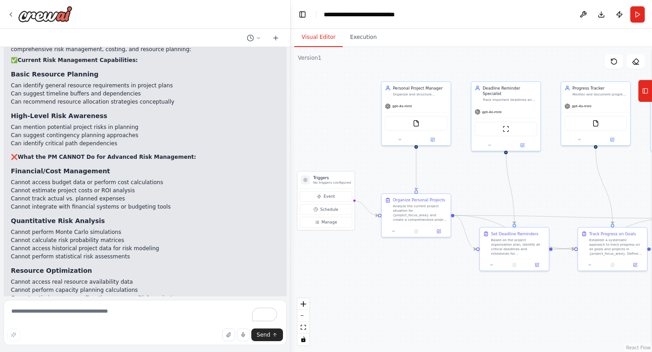
drag, startPoint x: 413, startPoint y: 206, endPoint x: 436, endPoint y: 170, distance: 42.5
click at [436, 170] on div ".deletable-edge-delete-btn { width: 20px; height: 20px; border: 0px solid #ffff…" at bounding box center [471, 199] width 361 height 305
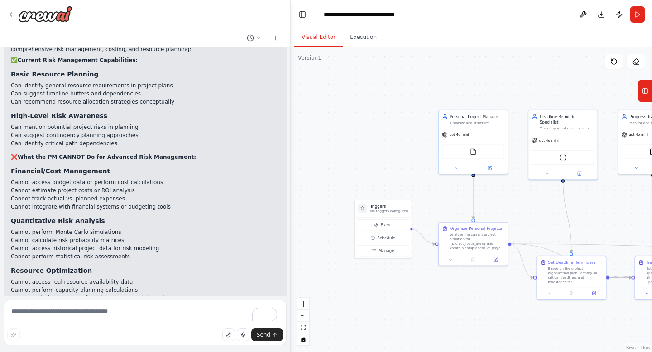
drag, startPoint x: 347, startPoint y: 120, endPoint x: 398, endPoint y: 149, distance: 58.4
click at [400, 150] on div ".deletable-edge-delete-btn { width: 20px; height: 20px; border: 0px solid #ffff…" at bounding box center [471, 199] width 361 height 305
click at [620, 15] on button "Publish" at bounding box center [619, 14] width 14 height 16
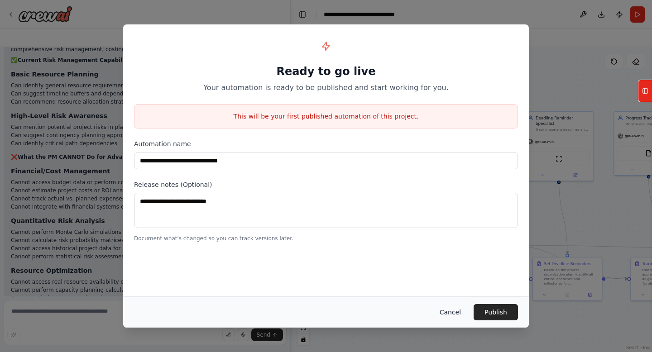
click at [455, 317] on button "Cancel" at bounding box center [451, 312] width 36 height 16
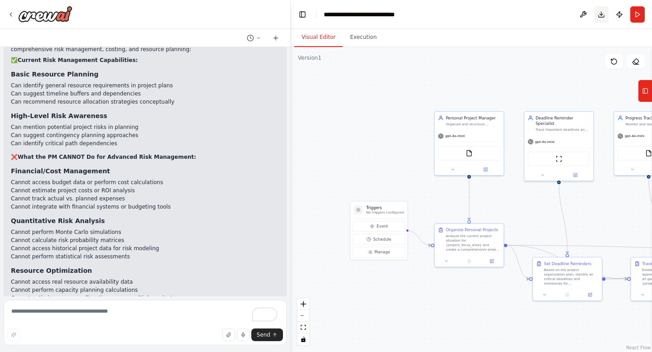
click at [598, 17] on button "Download" at bounding box center [601, 14] width 14 height 16
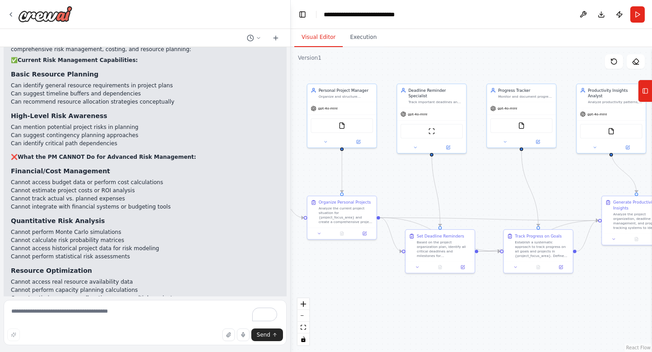
drag, startPoint x: 536, startPoint y: 208, endPoint x: 409, endPoint y: 180, distance: 130.2
click at [409, 180] on div ".deletable-edge-delete-btn { width: 20px; height: 20px; border: 0px solid #ffff…" at bounding box center [471, 199] width 361 height 305
